Goal: Task Accomplishment & Management: Use online tool/utility

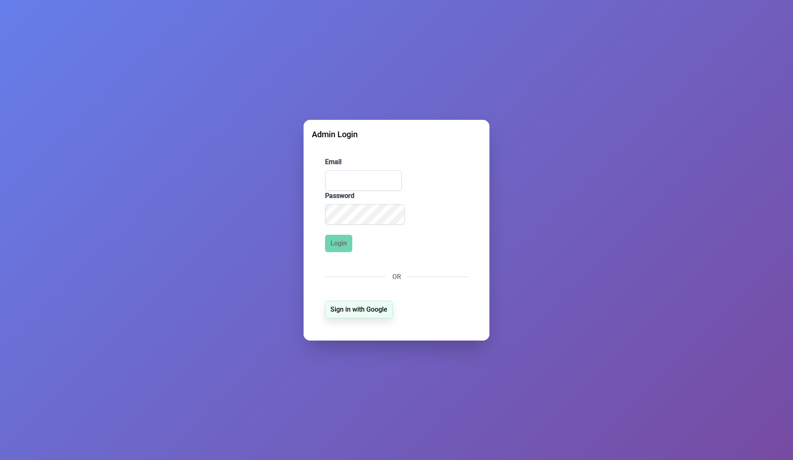
click at [346, 310] on span "Sign in with Google" at bounding box center [359, 309] width 57 height 10
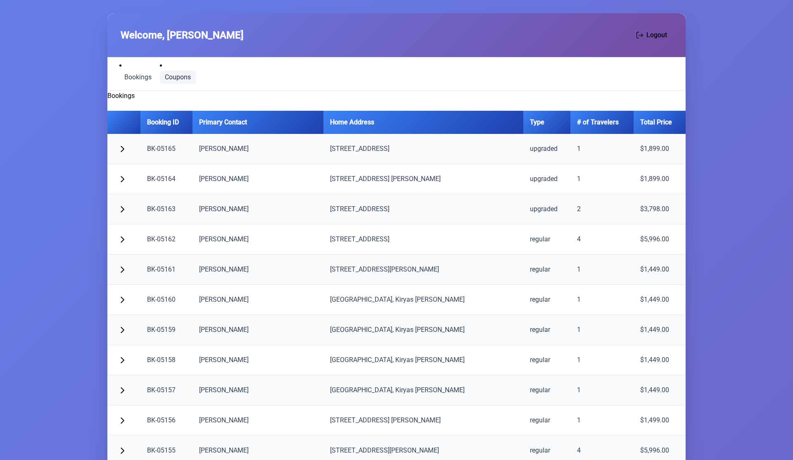
click at [182, 75] on span "Coupons" at bounding box center [178, 77] width 26 height 7
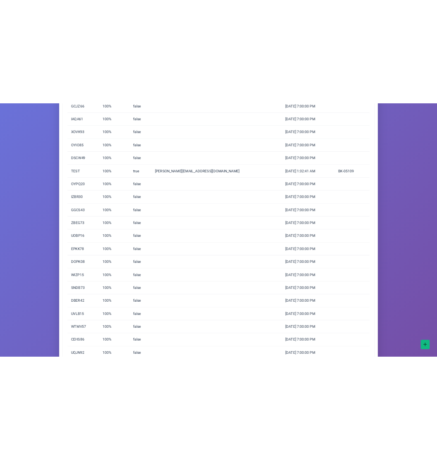
scroll to position [557, 0]
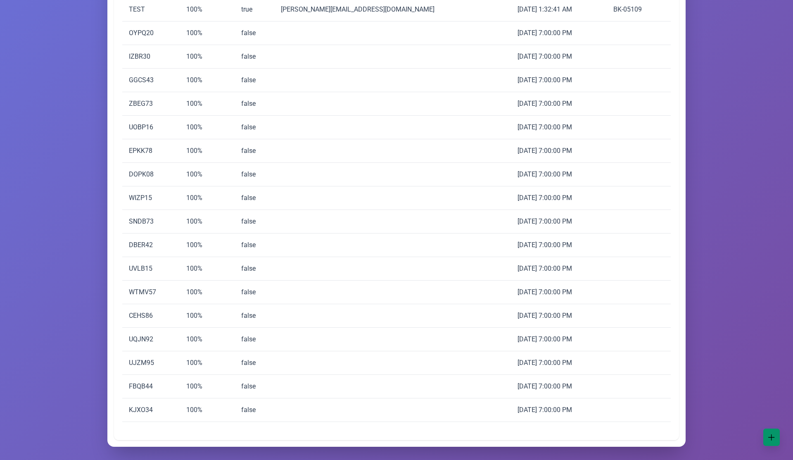
click at [768, 436] on button "button" at bounding box center [772, 436] width 17 height 17
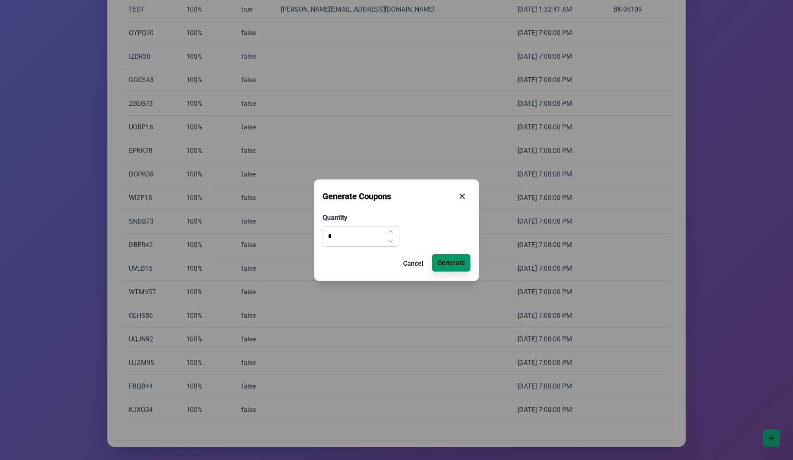
click at [460, 263] on span "Generate" at bounding box center [452, 263] width 28 height 10
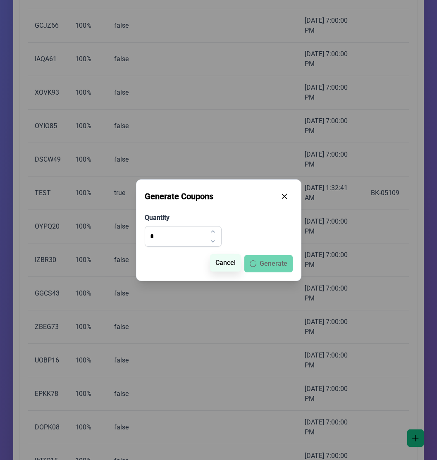
click at [228, 263] on span "Cancel" at bounding box center [225, 263] width 20 height 10
click at [284, 196] on icon "button" at bounding box center [284, 195] width 7 height 7
